Goal: Task Accomplishment & Management: Manage account settings

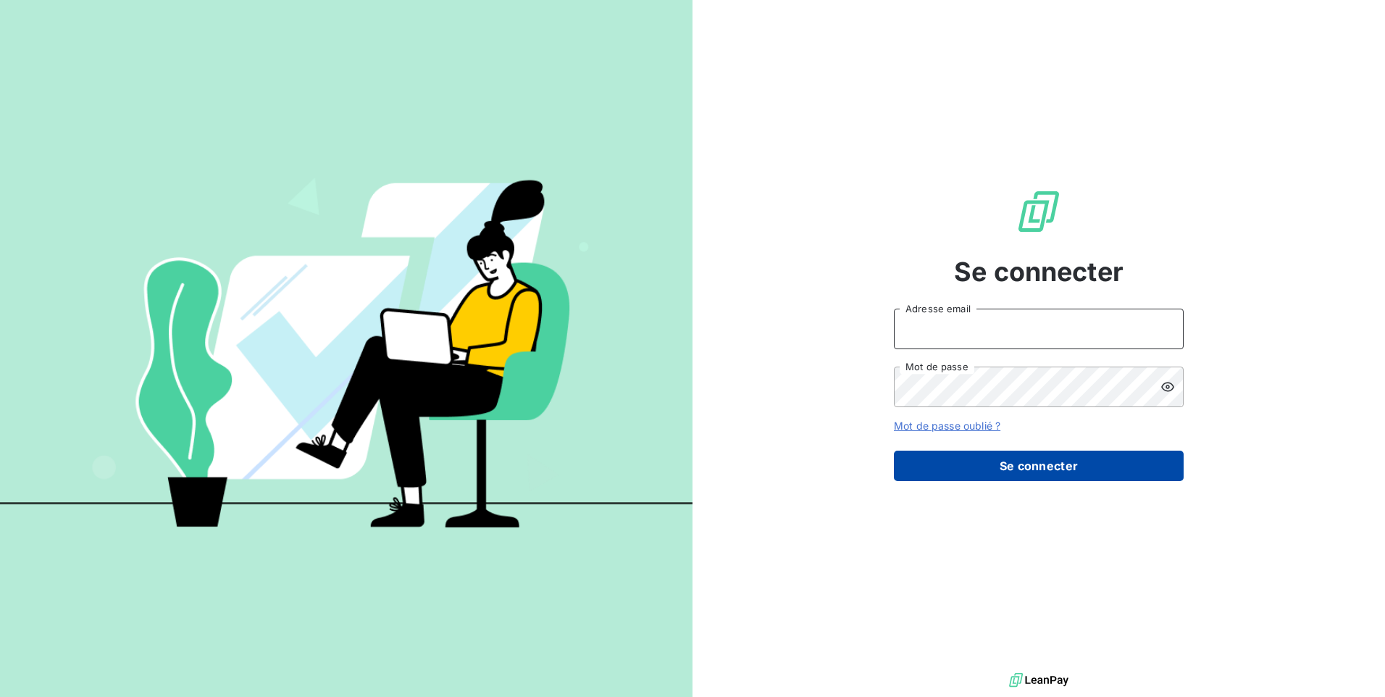
type input "[EMAIL_ADDRESS][DOMAIN_NAME]"
click at [1087, 455] on button "Se connecter" at bounding box center [1039, 466] width 290 height 30
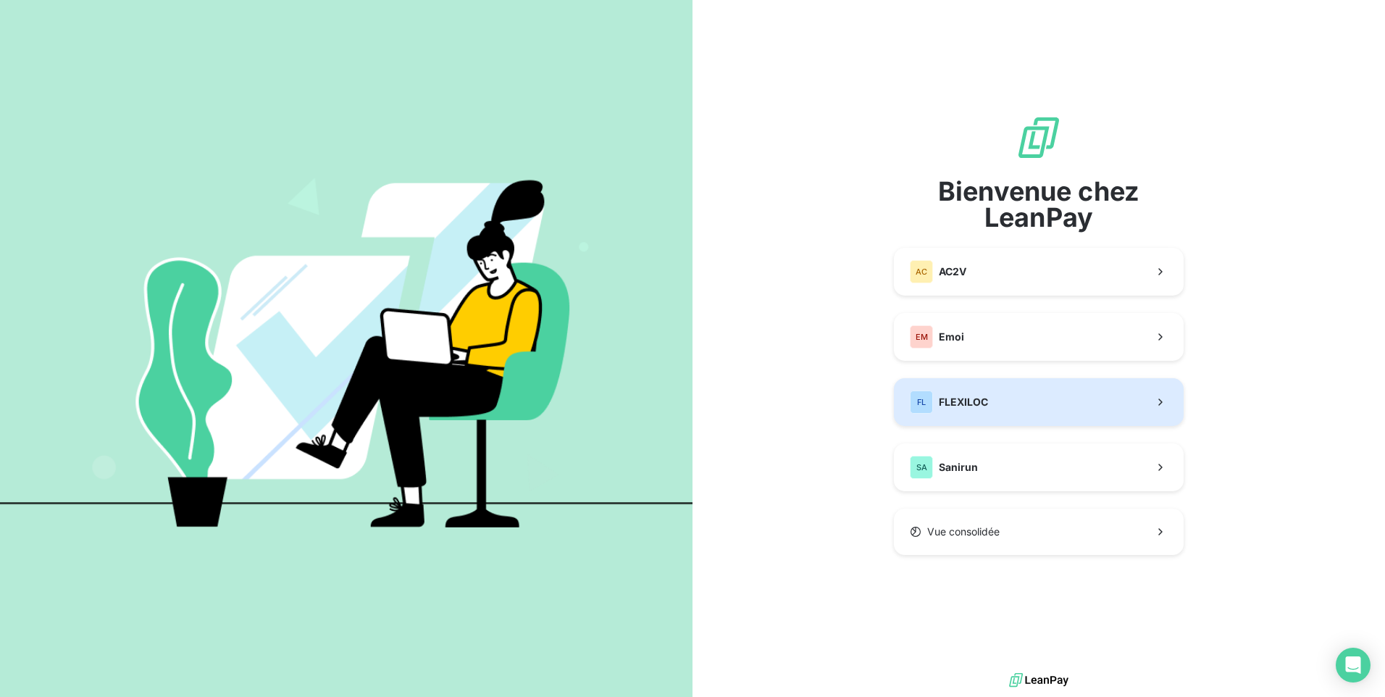
click at [1086, 400] on button "FL FLEXILOC" at bounding box center [1039, 402] width 290 height 48
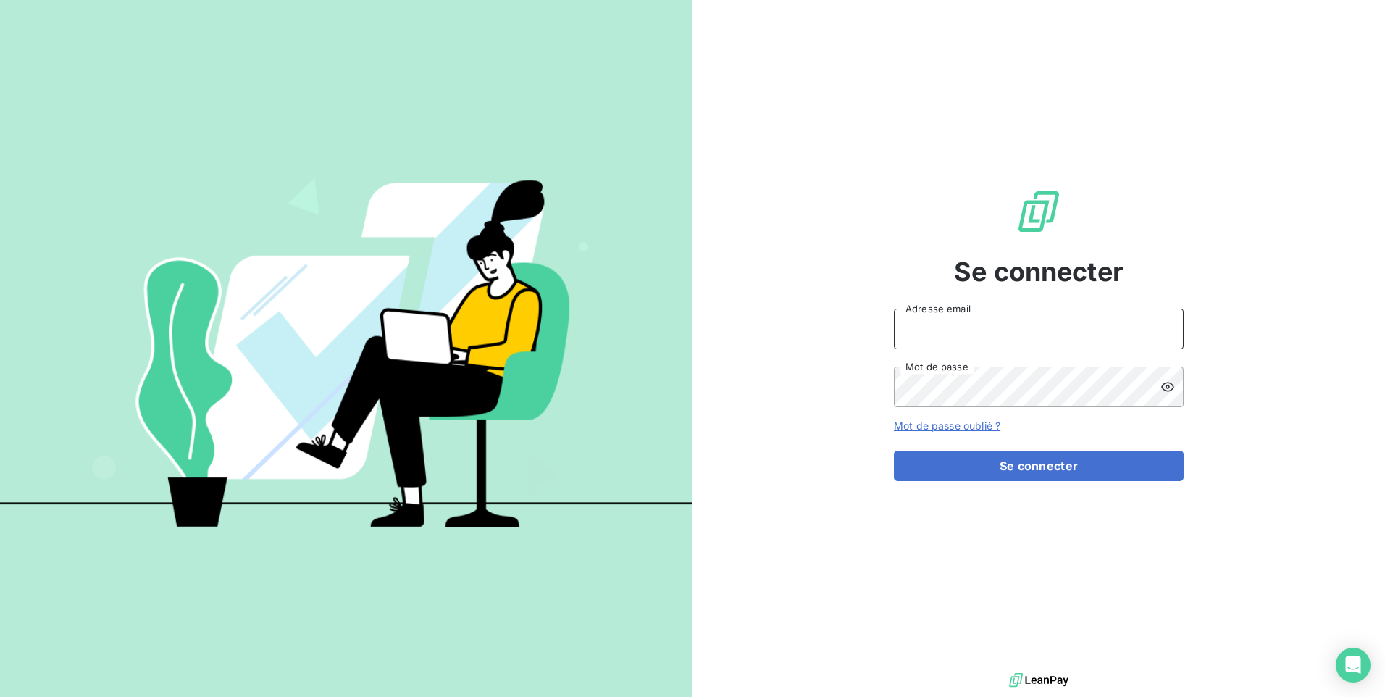
type input "[EMAIL_ADDRESS][DOMAIN_NAME]"
